Goal: Task Accomplishment & Management: Manage account settings

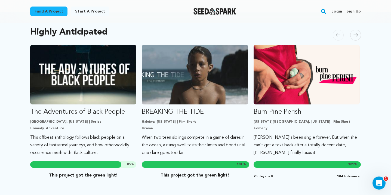
scroll to position [273, 0]
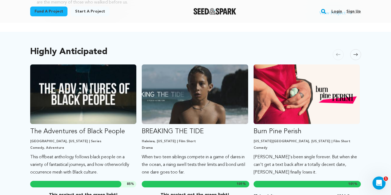
click at [353, 49] on span at bounding box center [356, 54] width 11 height 11
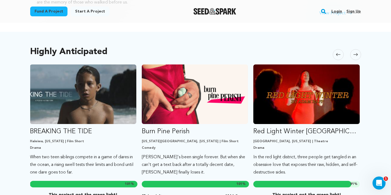
click at [353, 49] on span at bounding box center [356, 54] width 11 height 11
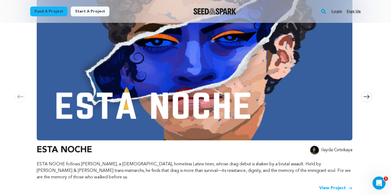
scroll to position [94, 0]
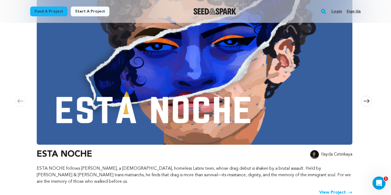
click at [366, 99] on icon at bounding box center [367, 101] width 6 height 4
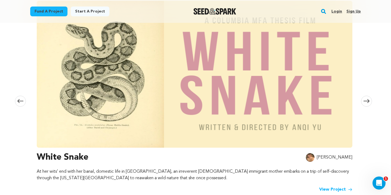
click at [366, 99] on icon at bounding box center [367, 101] width 6 height 4
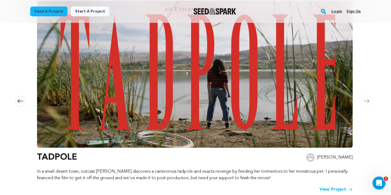
scroll to position [0, 643]
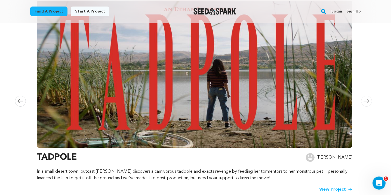
click at [366, 99] on icon at bounding box center [367, 101] width 6 height 4
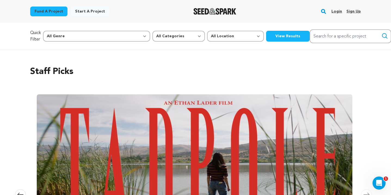
scroll to position [0, 0]
click at [339, 11] on link "Login" at bounding box center [337, 11] width 11 height 9
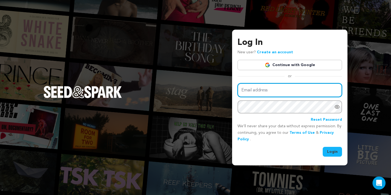
type input "obabkovaelen@gmail.com"
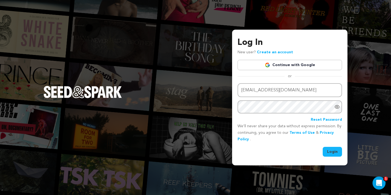
click at [333, 154] on button "Login" at bounding box center [332, 152] width 19 height 10
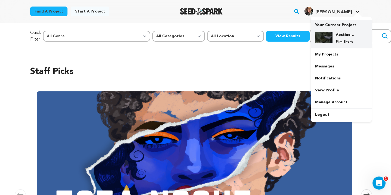
click at [338, 37] on h4 "Abstinence" at bounding box center [346, 34] width 20 height 5
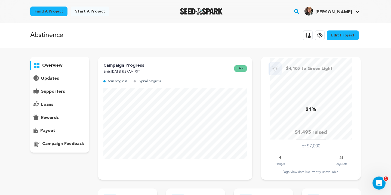
click at [343, 36] on link "Edit Project" at bounding box center [343, 36] width 32 height 10
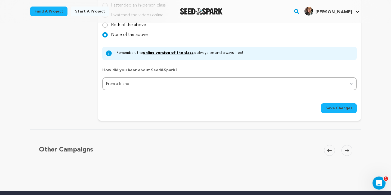
scroll to position [532, 0]
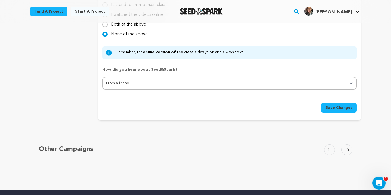
click at [348, 148] on icon at bounding box center [347, 150] width 4 height 4
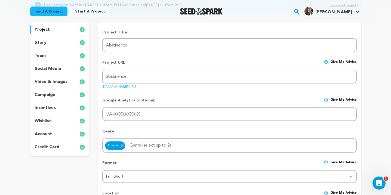
scroll to position [66, 0]
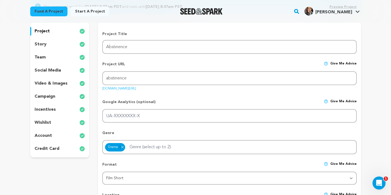
click at [52, 84] on p "video & images" at bounding box center [51, 83] width 33 height 7
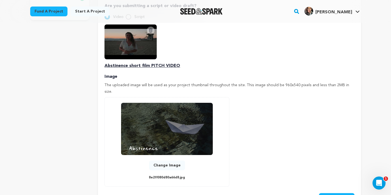
scroll to position [204, 0]
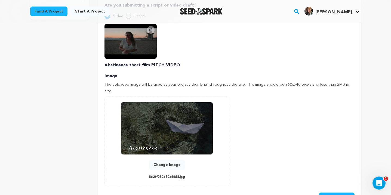
click at [178, 160] on button "Change Image" at bounding box center [167, 165] width 36 height 10
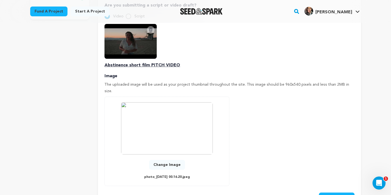
click at [331, 193] on button "Save Changes" at bounding box center [337, 198] width 36 height 10
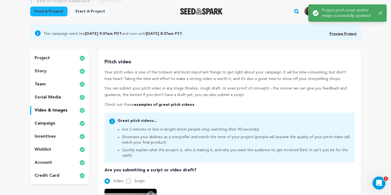
scroll to position [0, 0]
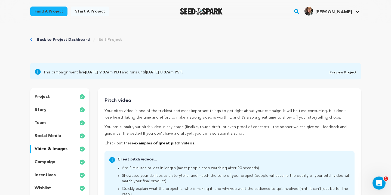
click at [55, 98] on div "project" at bounding box center [59, 97] width 59 height 9
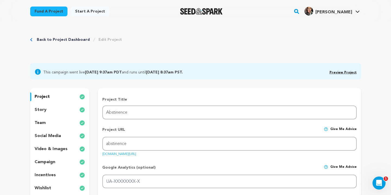
click at [53, 40] on link "Back to Project Dashboard" at bounding box center [63, 39] width 53 height 5
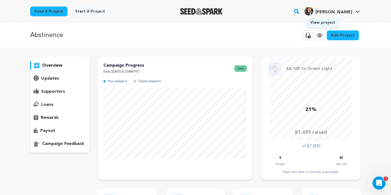
click at [323, 37] on icon at bounding box center [320, 35] width 7 height 7
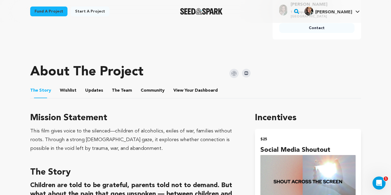
scroll to position [239, 0]
click at [178, 92] on button "View Your Dashboard" at bounding box center [180, 92] width 13 height 13
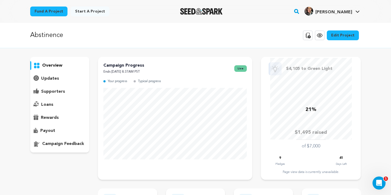
click at [60, 80] on div "updates" at bounding box center [59, 78] width 59 height 9
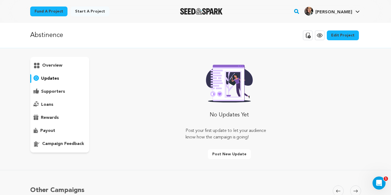
click at [58, 93] on p "supporters" at bounding box center [53, 92] width 24 height 7
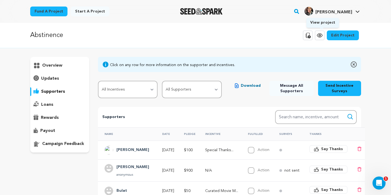
click at [323, 37] on icon at bounding box center [320, 35] width 7 height 7
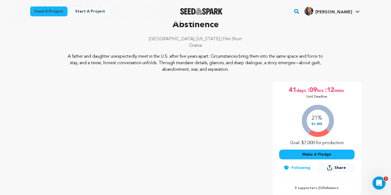
scroll to position [38, 0]
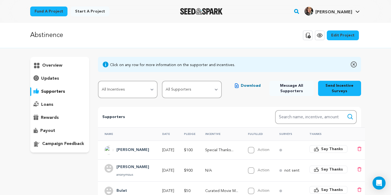
click at [345, 39] on link "Edit Project" at bounding box center [343, 36] width 32 height 10
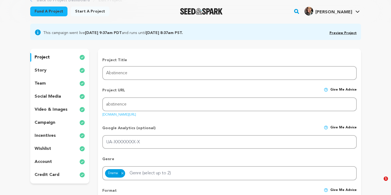
click at [52, 136] on p "incentives" at bounding box center [45, 136] width 21 height 7
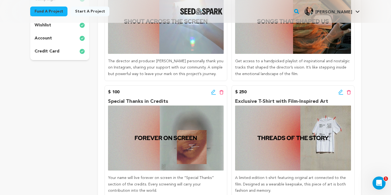
scroll to position [166, 0]
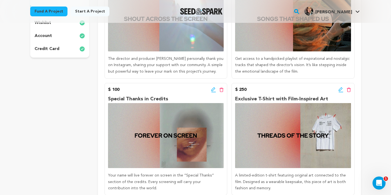
click at [340, 90] on icon at bounding box center [341, 89] width 5 height 5
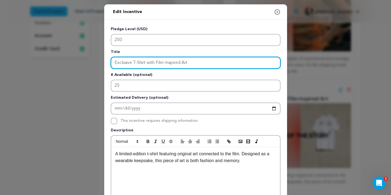
click at [208, 59] on input "Exclusive T-Shirt with Film-Inspired Art" at bounding box center [196, 63] width 170 height 12
click at [207, 61] on input "Exclusive T-Shirt with Film-Inspired Art" at bounding box center [196, 63] width 170 height 12
type input "Exclusive T-Shirt with Film-Inspired Art + Credits"
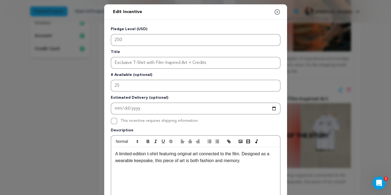
click at [219, 74] on p "# Available (optional)" at bounding box center [196, 76] width 170 height 8
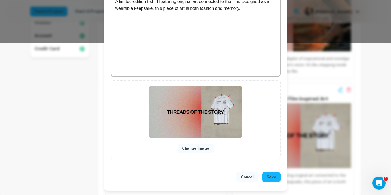
scroll to position [153, 0]
click at [273, 176] on span "Save" at bounding box center [272, 177] width 10 height 5
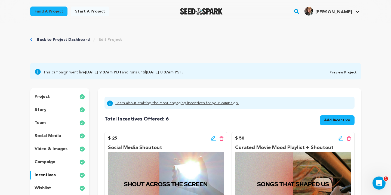
scroll to position [0, 0]
click at [191, 10] on img "Seed&Spark Homepage" at bounding box center [201, 11] width 43 height 7
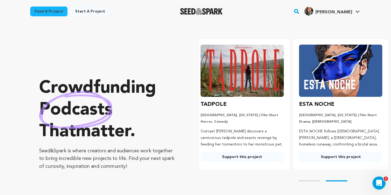
click at [207, 12] on img "Seed&Spark Homepage" at bounding box center [201, 11] width 43 height 7
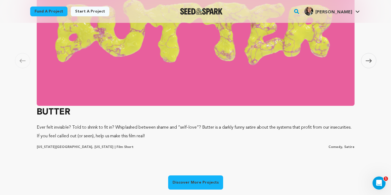
scroll to position [0, 103]
click at [211, 181] on link "Discover More Projects" at bounding box center [195, 183] width 55 height 14
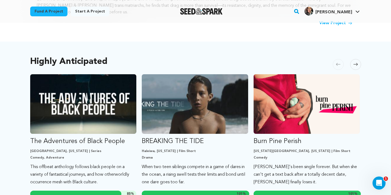
scroll to position [246, 0]
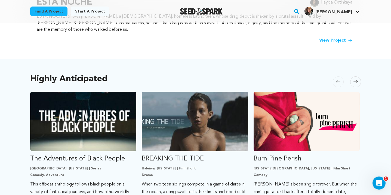
click at [359, 78] on span at bounding box center [356, 82] width 11 height 11
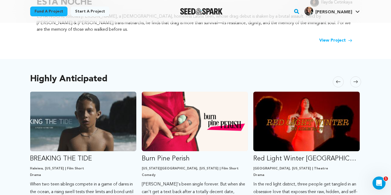
click at [358, 77] on span at bounding box center [356, 82] width 11 height 11
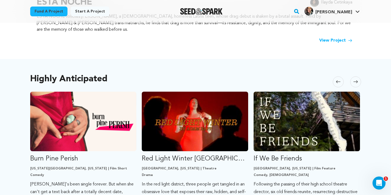
click at [358, 77] on span at bounding box center [356, 82] width 11 height 11
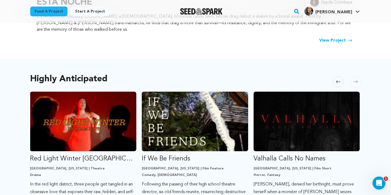
click at [358, 77] on span at bounding box center [356, 82] width 11 height 11
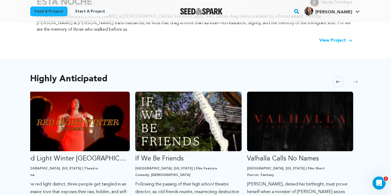
click at [358, 77] on span at bounding box center [356, 82] width 11 height 11
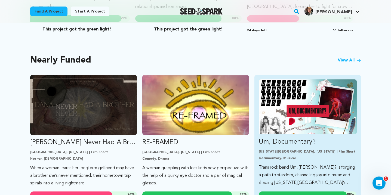
scroll to position [439, 0]
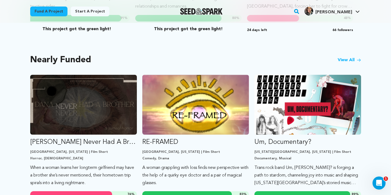
click at [353, 57] on link "View All" at bounding box center [349, 60] width 23 height 7
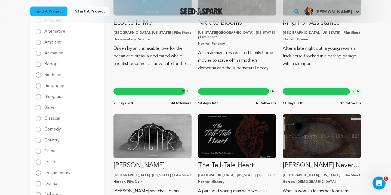
scroll to position [148, 0]
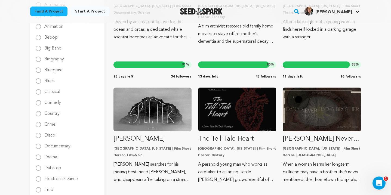
click at [40, 158] on input "Drama" at bounding box center [38, 157] width 5 height 5
radio input "true"
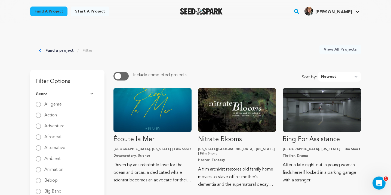
scroll to position [0, 0]
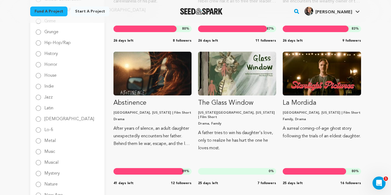
scroll to position [468, 0]
